Goal: Find specific page/section: Find specific page/section

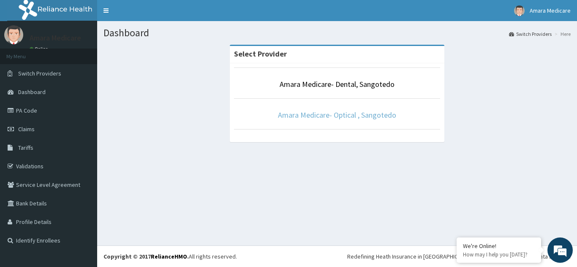
click at [339, 115] on link "Amara Medicare- Optical , Sangotedo" at bounding box center [337, 115] width 118 height 10
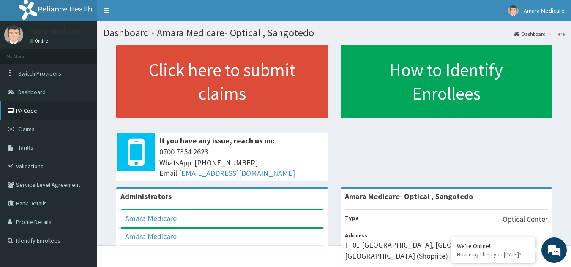
click at [27, 114] on link "PA Code" at bounding box center [48, 110] width 97 height 19
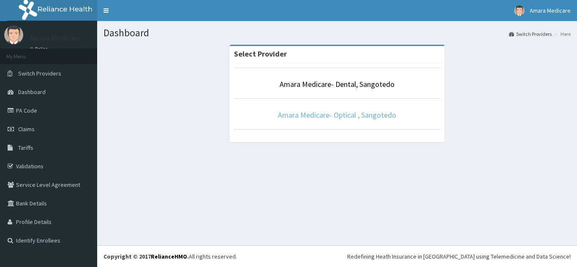
click at [318, 116] on link "Amara Medicare- Optical , Sangotedo" at bounding box center [337, 115] width 118 height 10
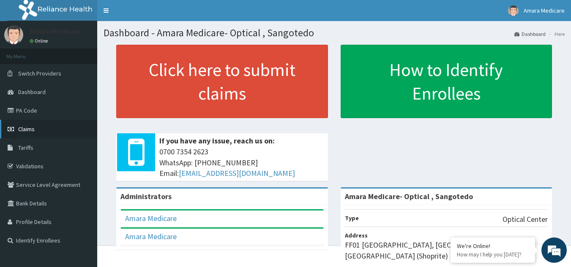
click at [24, 130] on span "Claims" at bounding box center [26, 129] width 16 height 8
